Goal: Browse casually: Explore the website without a specific task or goal

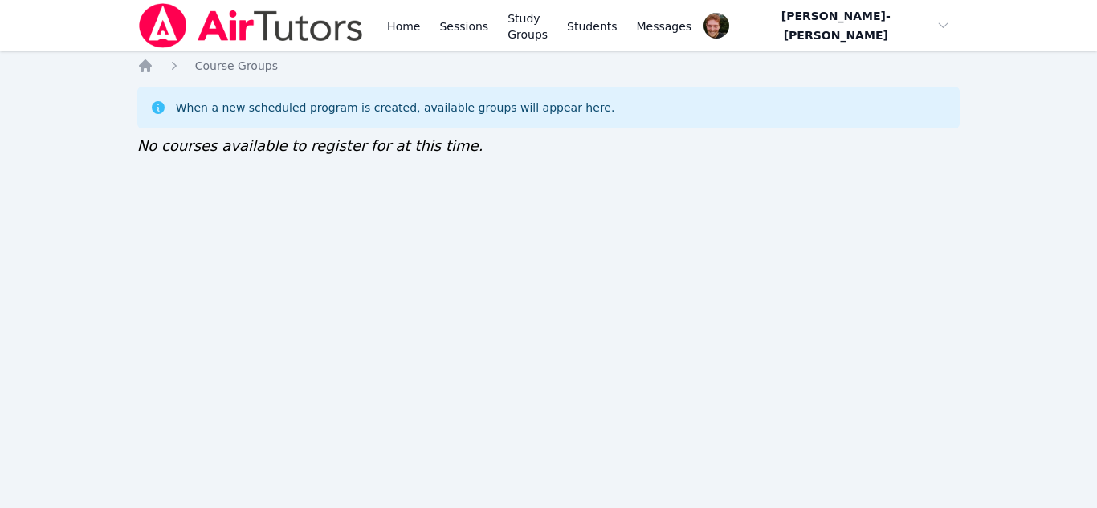
click at [793, 476] on div "Home Sessions Study Groups Students Messages Open user menu Vincent Astray-Cane…" at bounding box center [548, 254] width 1097 height 508
